Goal: Task Accomplishment & Management: Manage account settings

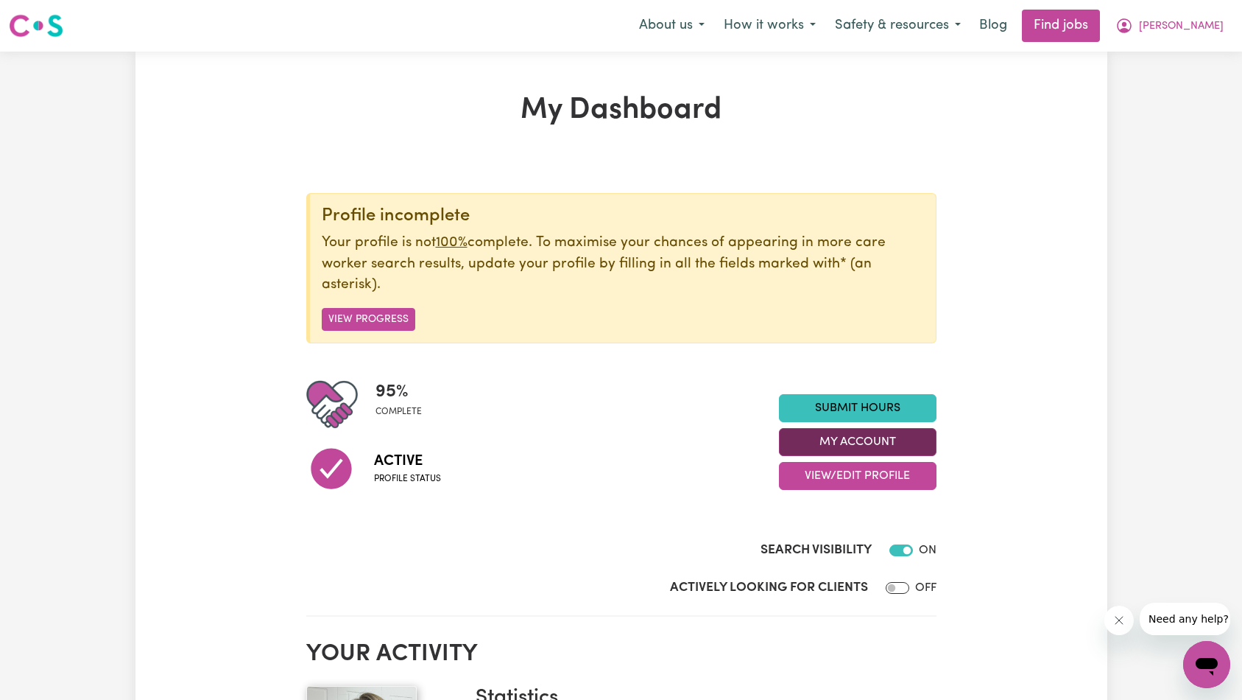
click at [864, 443] on button "My Account" at bounding box center [858, 442] width 158 height 28
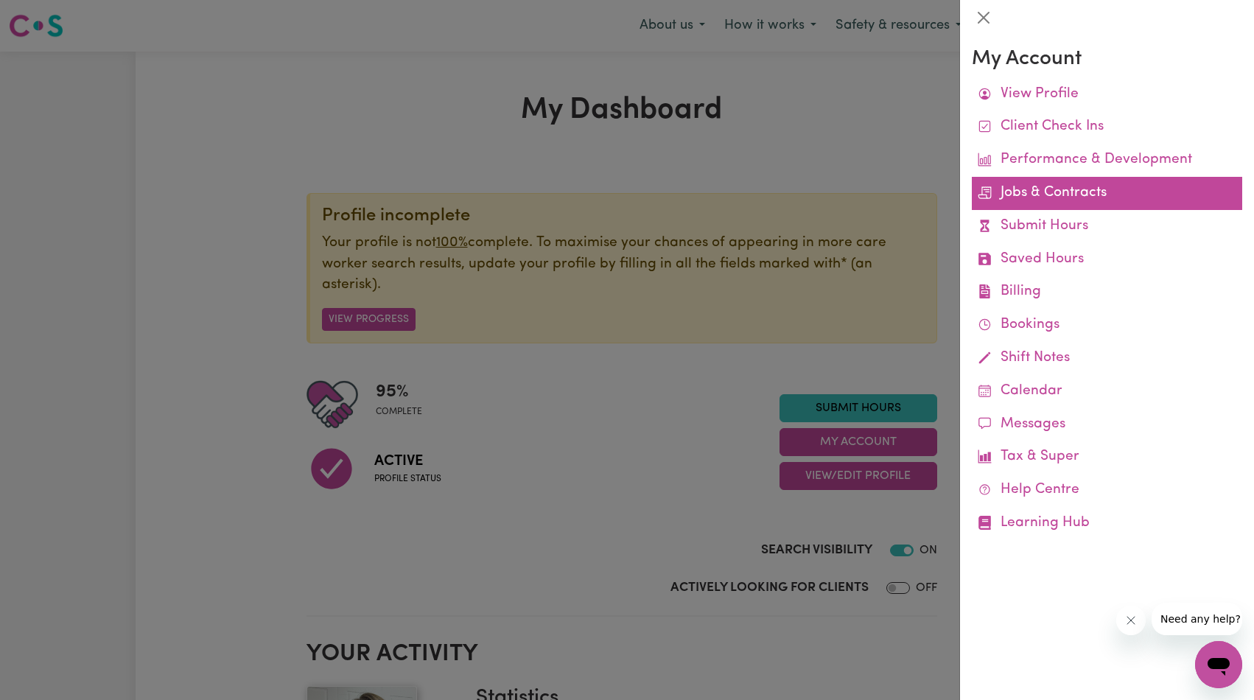
click at [1067, 192] on link "Jobs & Contracts" at bounding box center [1106, 193] width 270 height 33
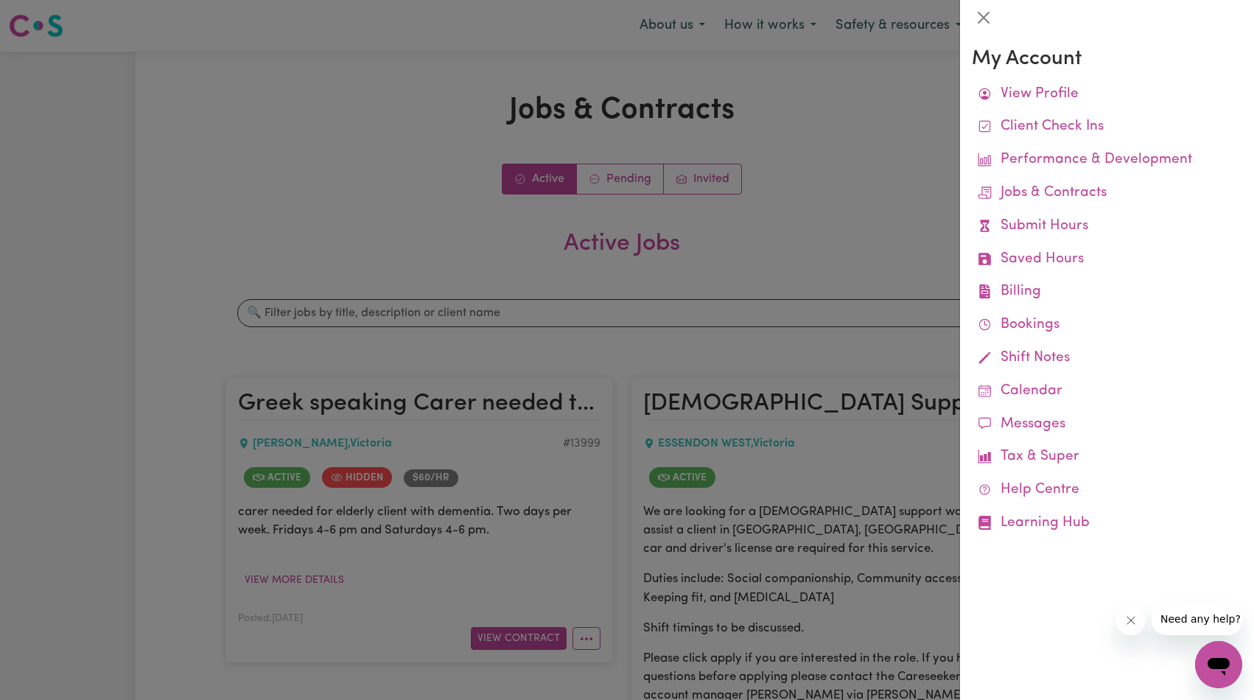
click at [856, 196] on div at bounding box center [627, 350] width 1254 height 700
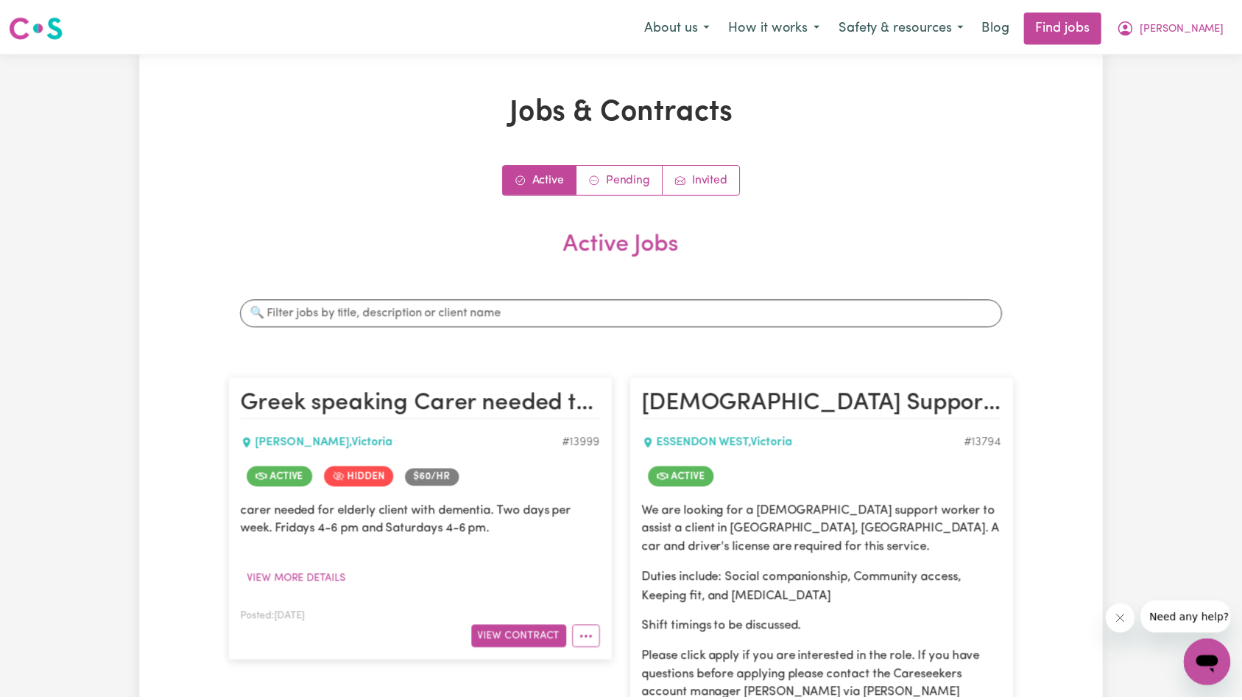
scroll to position [306, 0]
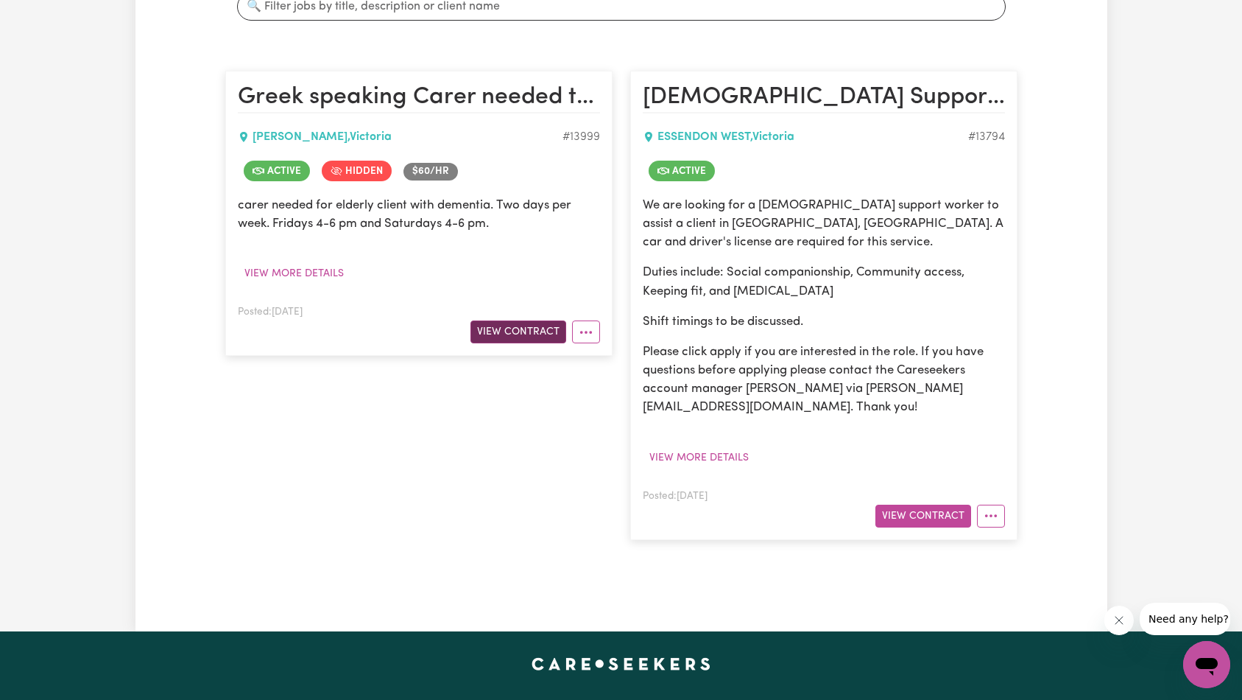
click at [527, 335] on button "View Contract" at bounding box center [519, 331] width 96 height 23
click at [942, 508] on button "View Contract" at bounding box center [924, 516] width 96 height 23
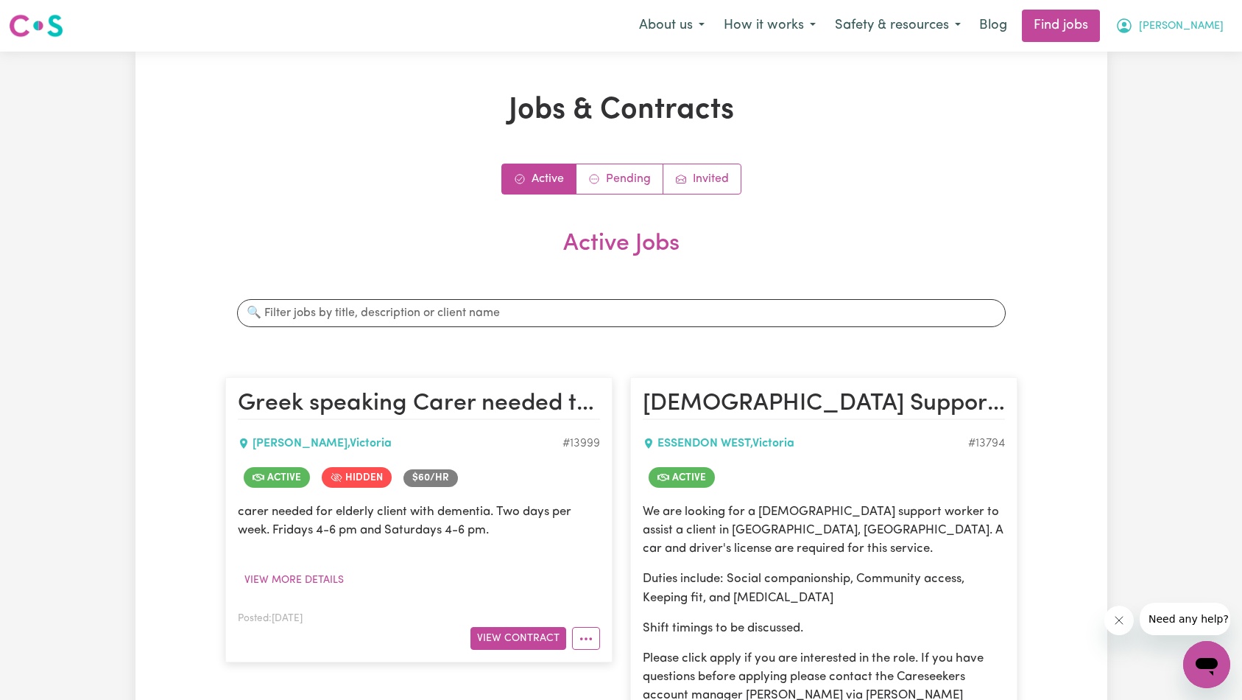
click at [1198, 24] on span "[PERSON_NAME]" at bounding box center [1181, 26] width 85 height 16
click at [599, 174] on icon "Contracts pending review" at bounding box center [594, 179] width 12 height 12
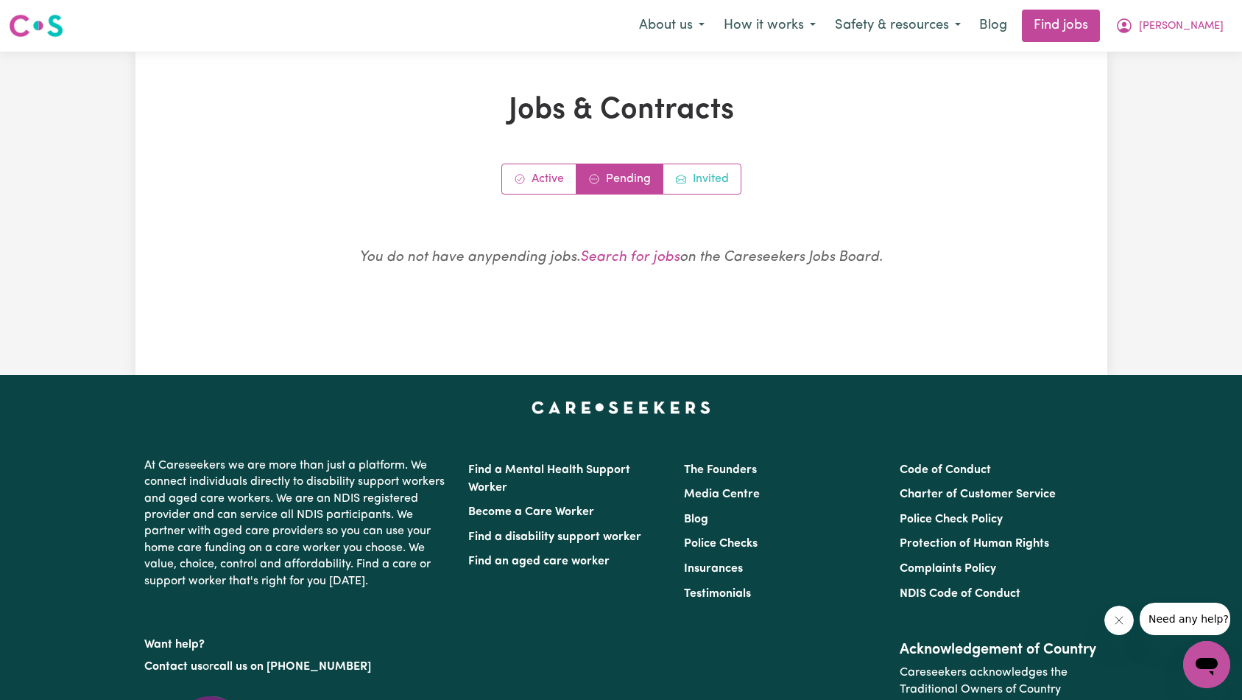
click at [678, 178] on icon "Job invitations" at bounding box center [681, 179] width 12 height 12
click at [1203, 21] on span "[PERSON_NAME]" at bounding box center [1181, 26] width 85 height 16
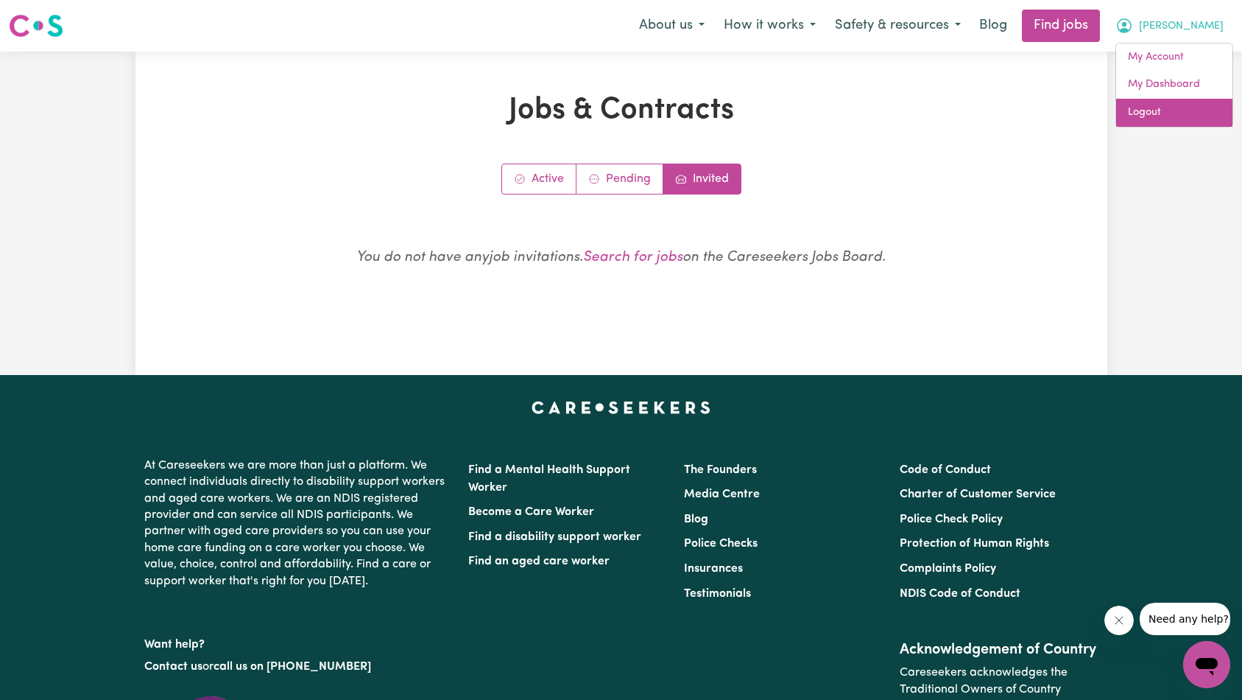
click at [1166, 112] on link "Logout" at bounding box center [1175, 113] width 116 height 28
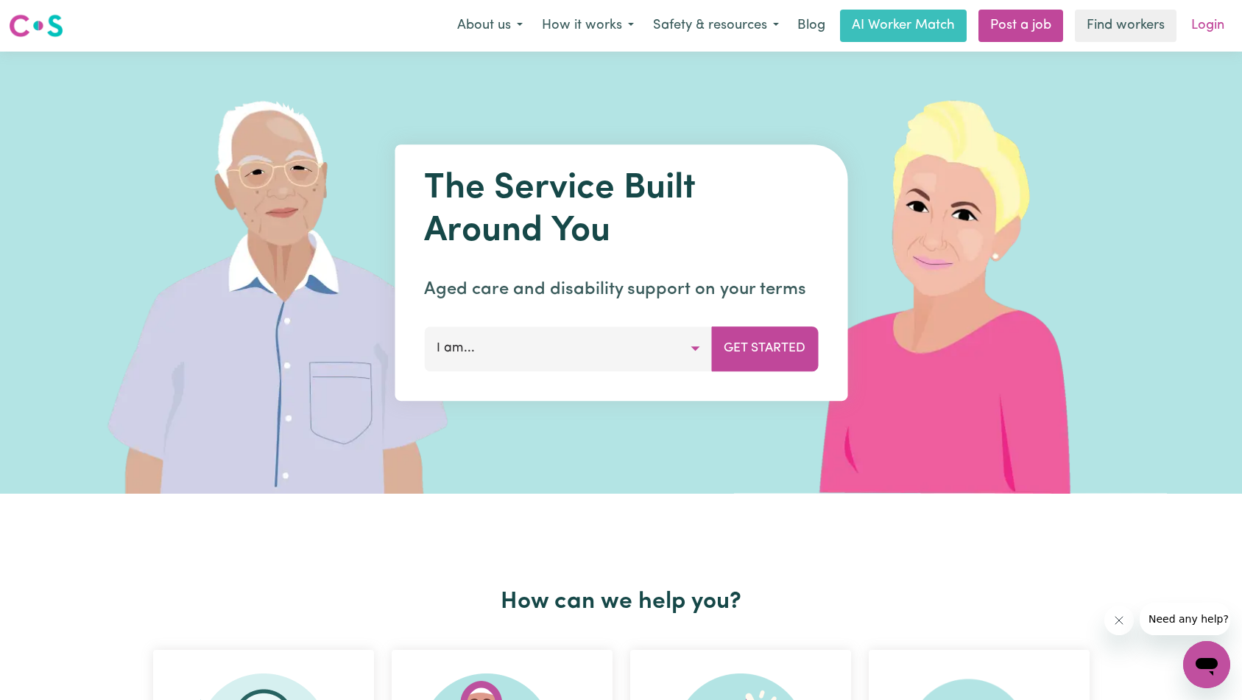
click at [1209, 20] on link "Login" at bounding box center [1208, 26] width 51 height 32
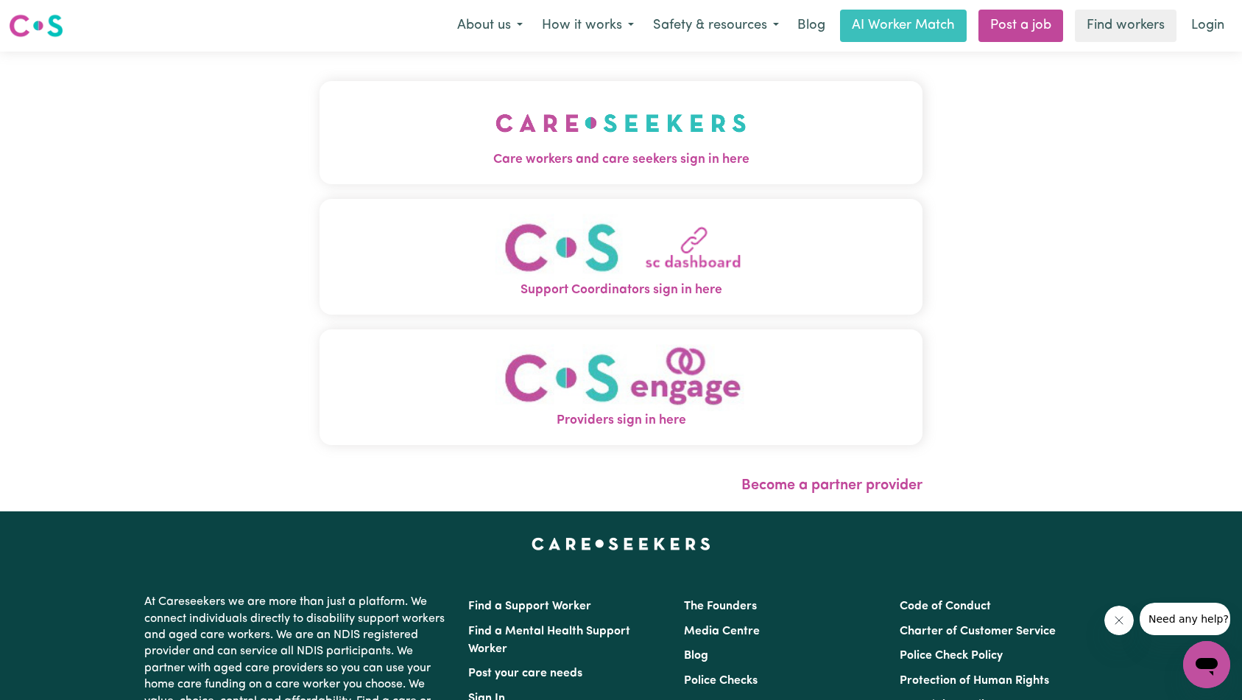
click at [320, 153] on span "Care workers and care seekers sign in here" at bounding box center [622, 159] width 604 height 19
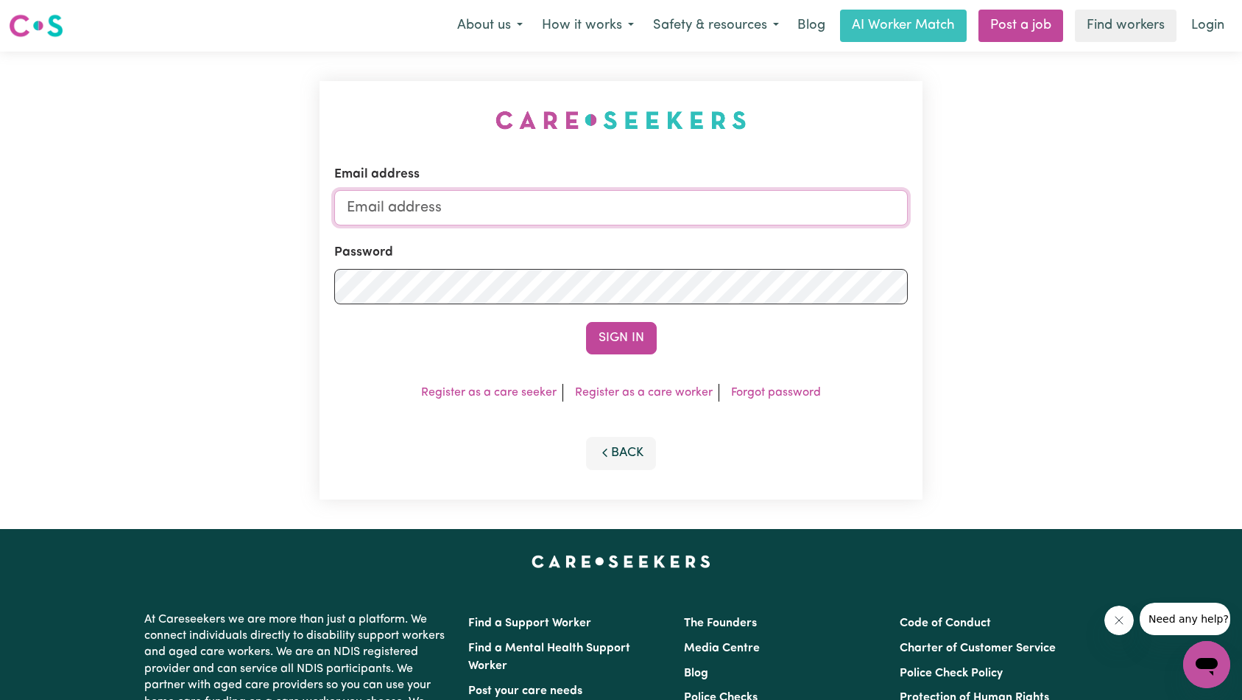
click at [557, 216] on input "Email address" at bounding box center [621, 207] width 574 height 35
paste input "[EMAIL_ADDRESS][DOMAIN_NAME]"
type input "superuser~[EMAIL_ADDRESS][DOMAIN_NAME]"
click at [643, 331] on button "Sign In" at bounding box center [621, 338] width 71 height 32
